Goal: Transaction & Acquisition: Purchase product/service

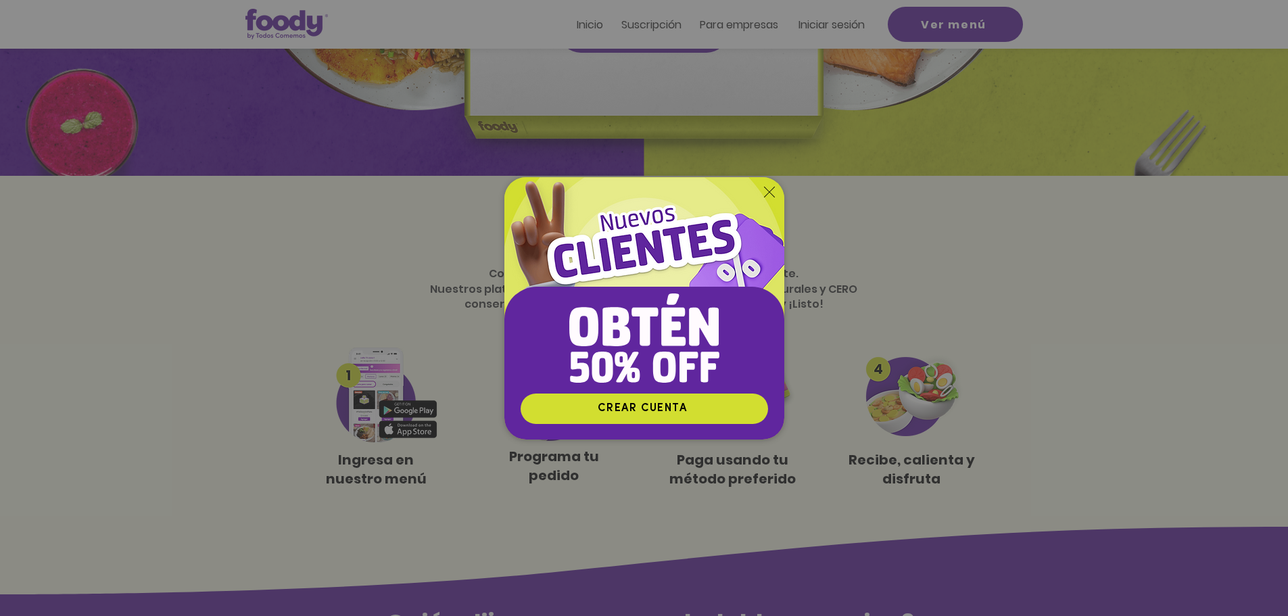
click at [770, 180] on img "Nuevos suscriptores 50% off" at bounding box center [644, 285] width 280 height 216
click at [770, 187] on icon "Volver al sitio" at bounding box center [769, 192] width 11 height 11
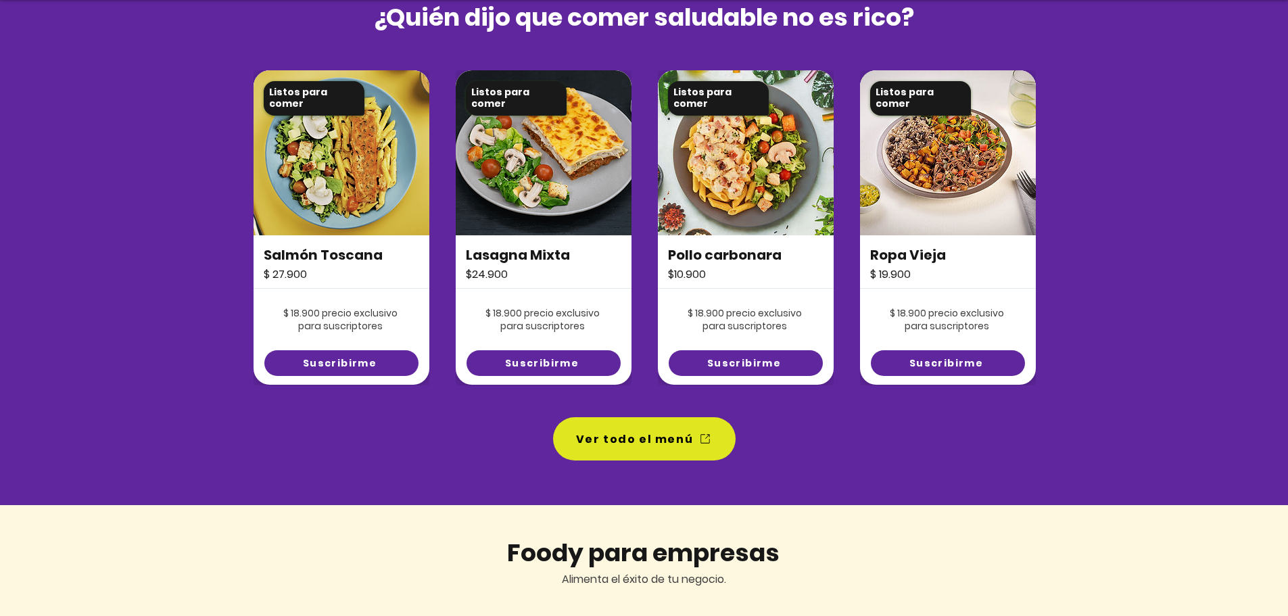
scroll to position [947, 0]
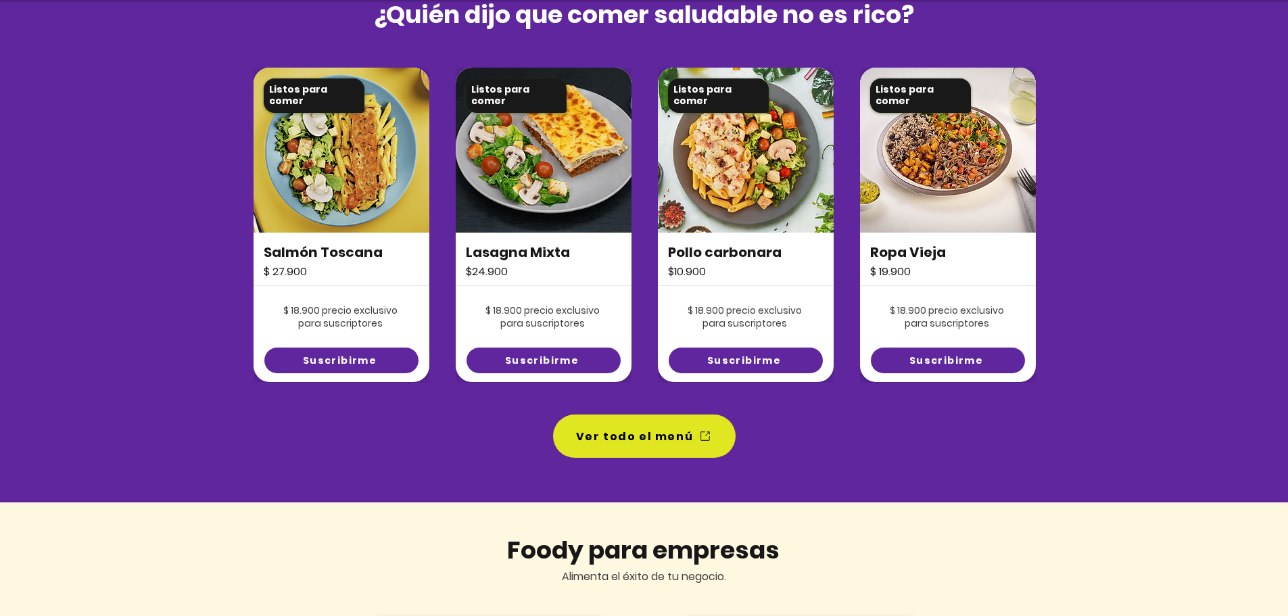
click at [759, 196] on img at bounding box center [746, 150] width 176 height 165
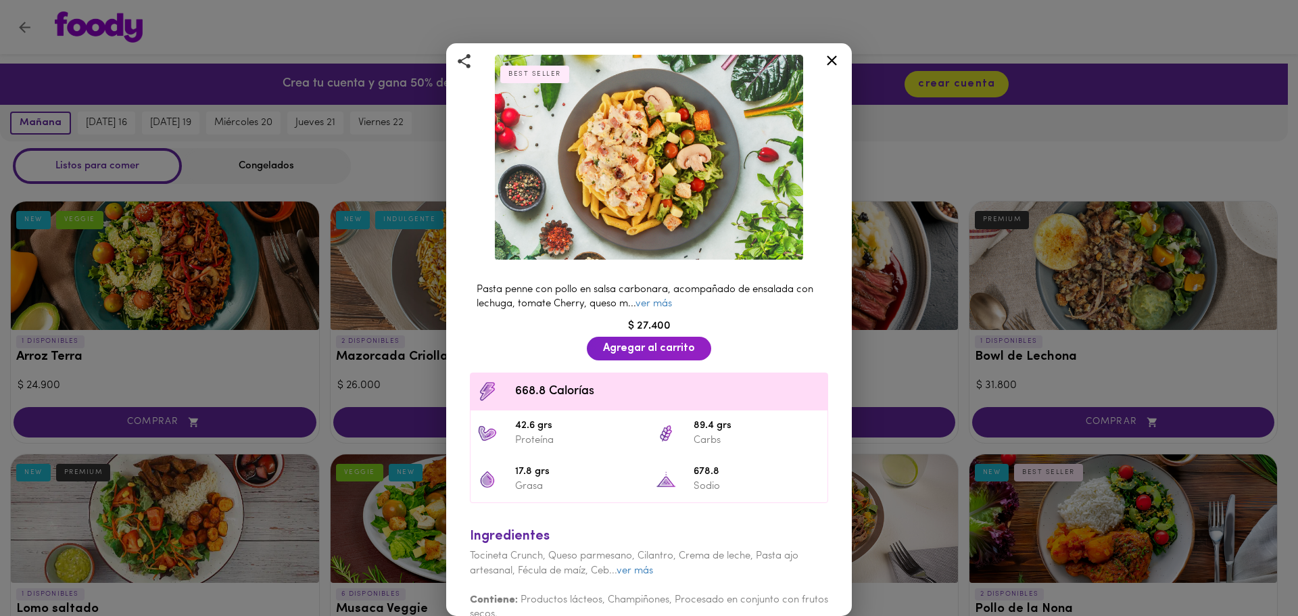
scroll to position [74, 0]
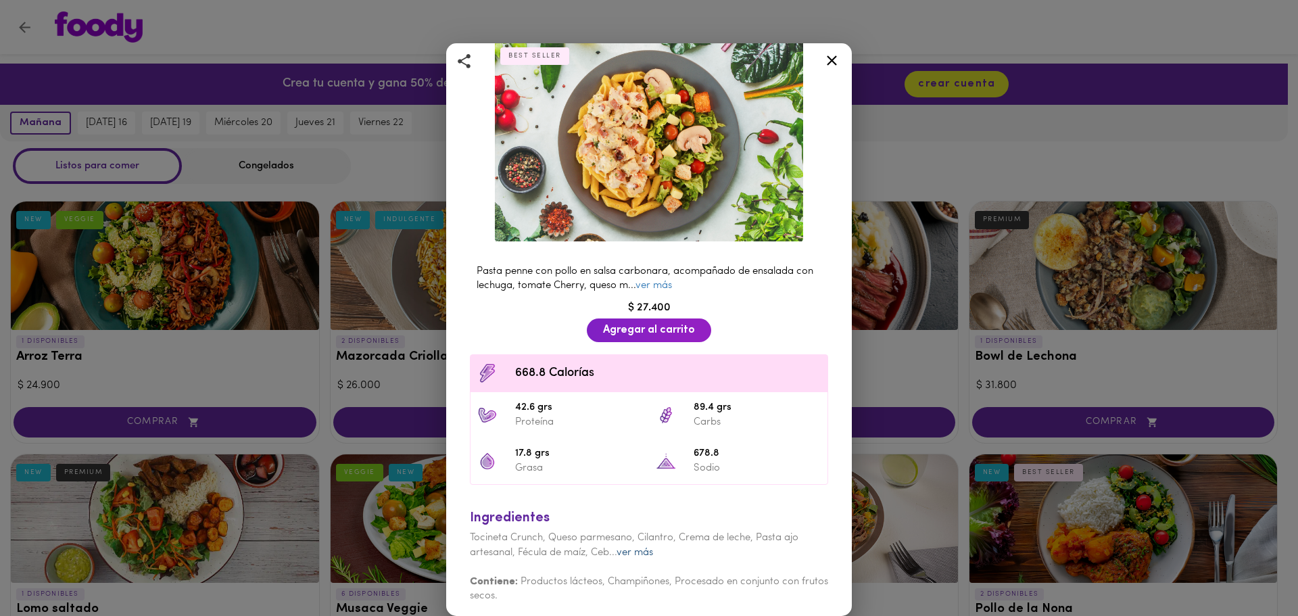
click at [636, 548] on link "ver más" at bounding box center [635, 553] width 37 height 10
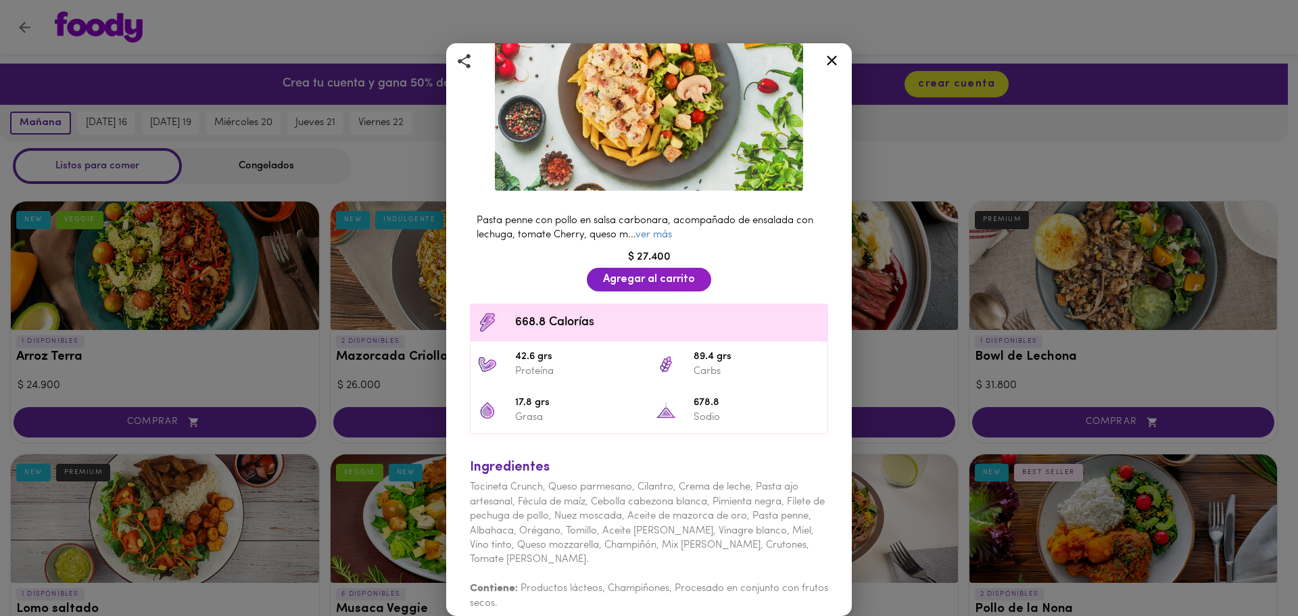
scroll to position [132, 0]
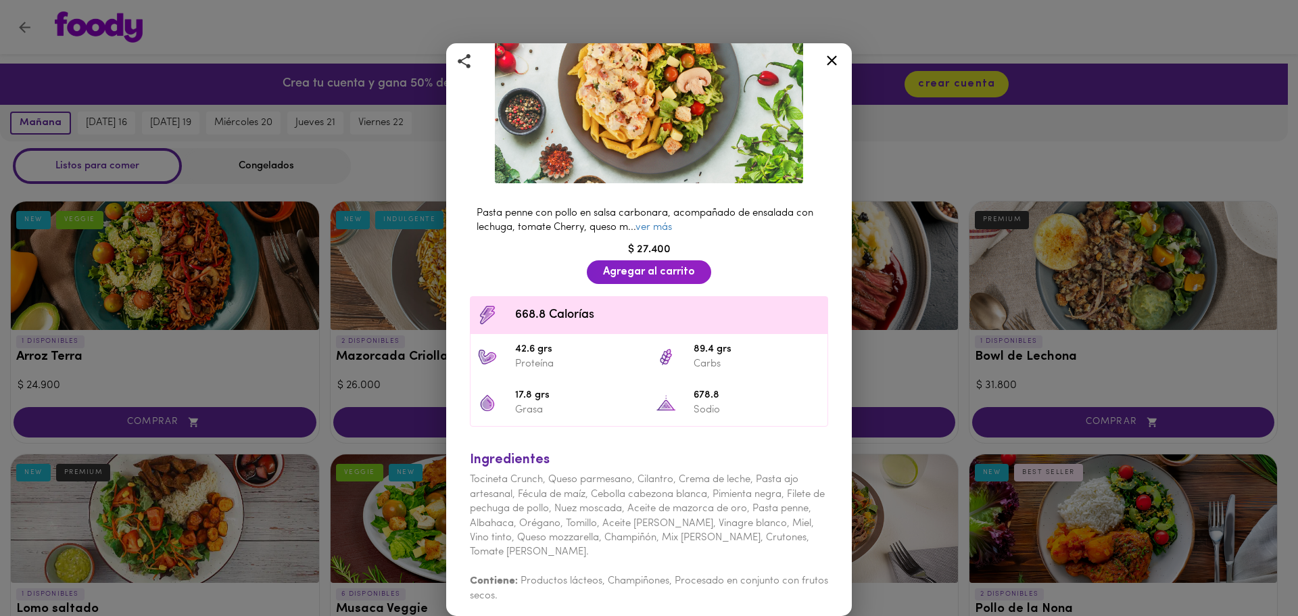
click at [942, 130] on div "Pollo carbonara Al mejor estilo italiano BEST SELLER Pasta penne con pollo en s…" at bounding box center [649, 308] width 1298 height 616
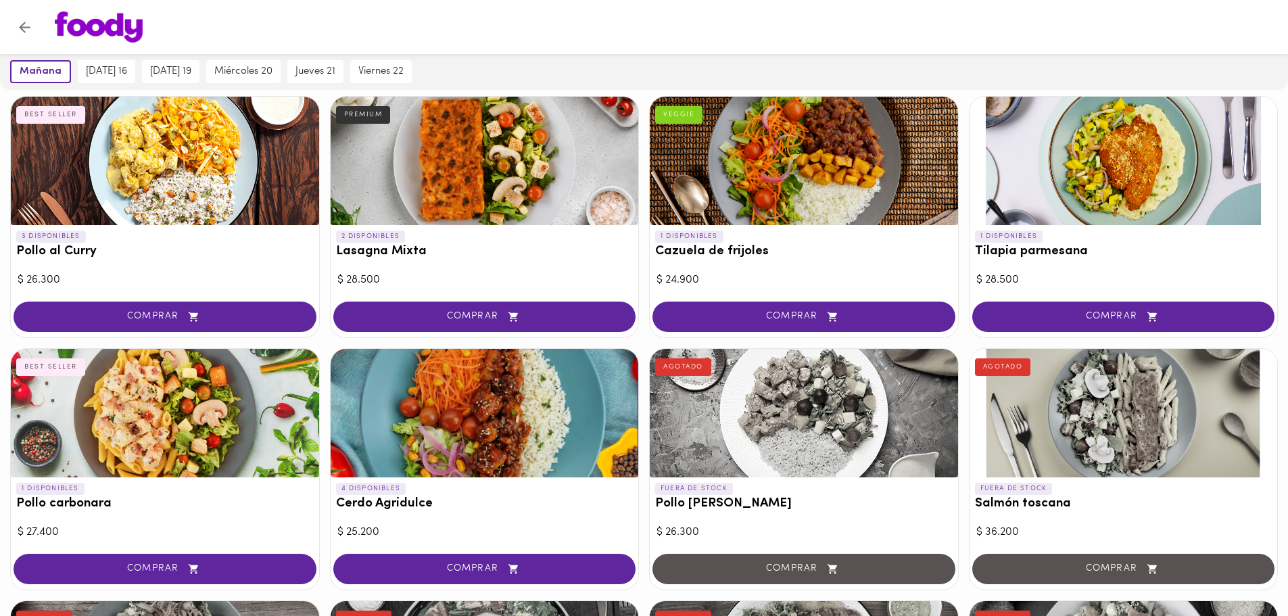
scroll to position [608, 0]
